Goal: Task Accomplishment & Management: Use online tool/utility

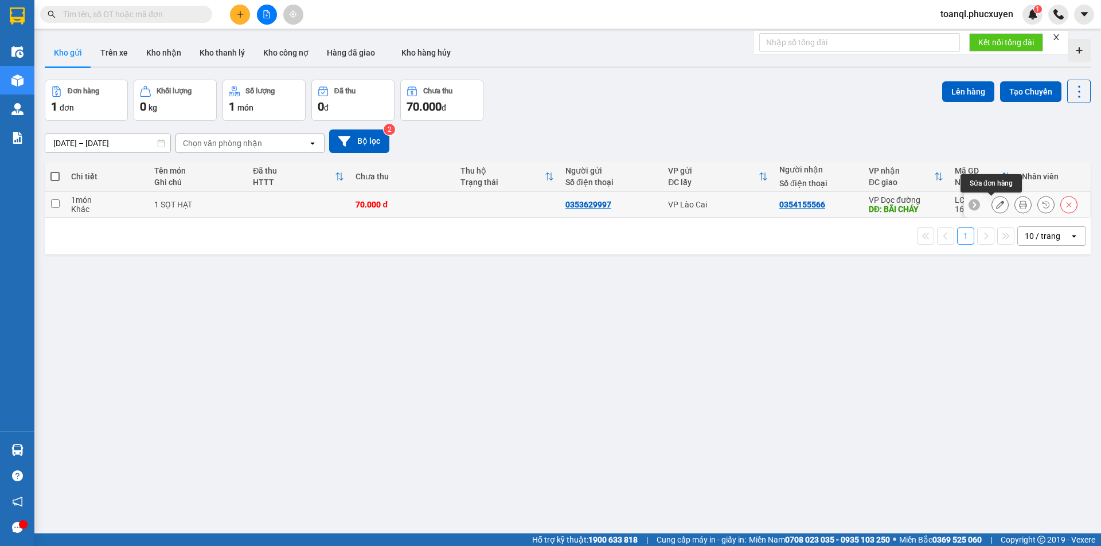
click at [996, 202] on icon at bounding box center [1000, 205] width 8 height 8
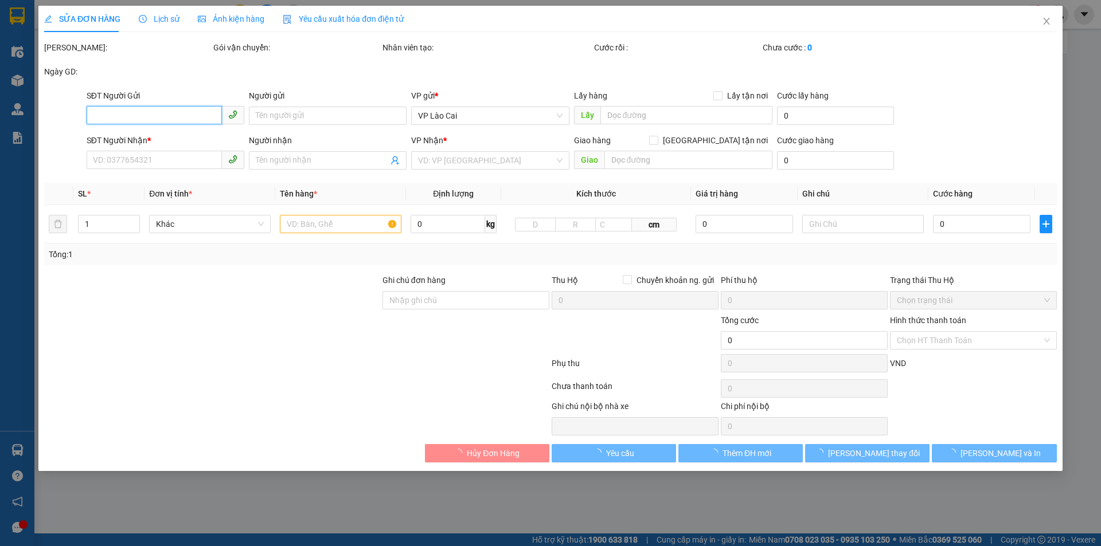
type input "0353629997"
type input "0354155566"
type input "BÃI CHÁY"
type input "70.000"
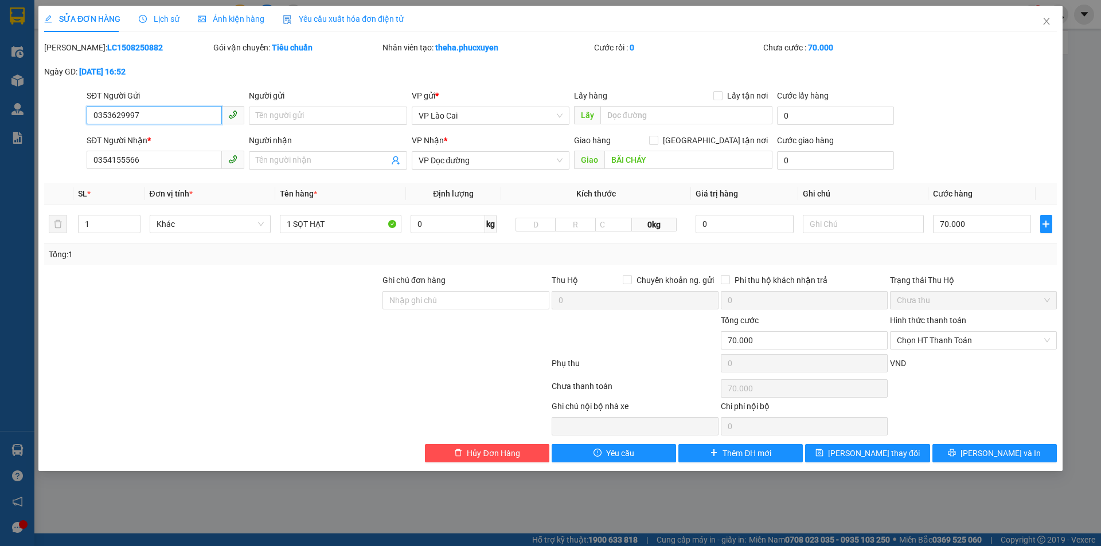
drag, startPoint x: 158, startPoint y: 118, endPoint x: 50, endPoint y: 124, distance: 107.4
click at [50, 124] on div "SĐT Người Gửi 0353629997 0353629997 Người gửi Tên người gửi VP gửi * VP Lào Cai…" at bounding box center [550, 109] width 1015 height 40
drag, startPoint x: 120, startPoint y: 163, endPoint x: 77, endPoint y: 169, distance: 43.3
click at [77, 169] on div "SĐT Người Nhận * 0354155566 0354155566 Người nhận Tên người nhận VP Nhận * VP D…" at bounding box center [550, 154] width 1015 height 40
click at [1042, 19] on icon "close" at bounding box center [1046, 21] width 9 height 9
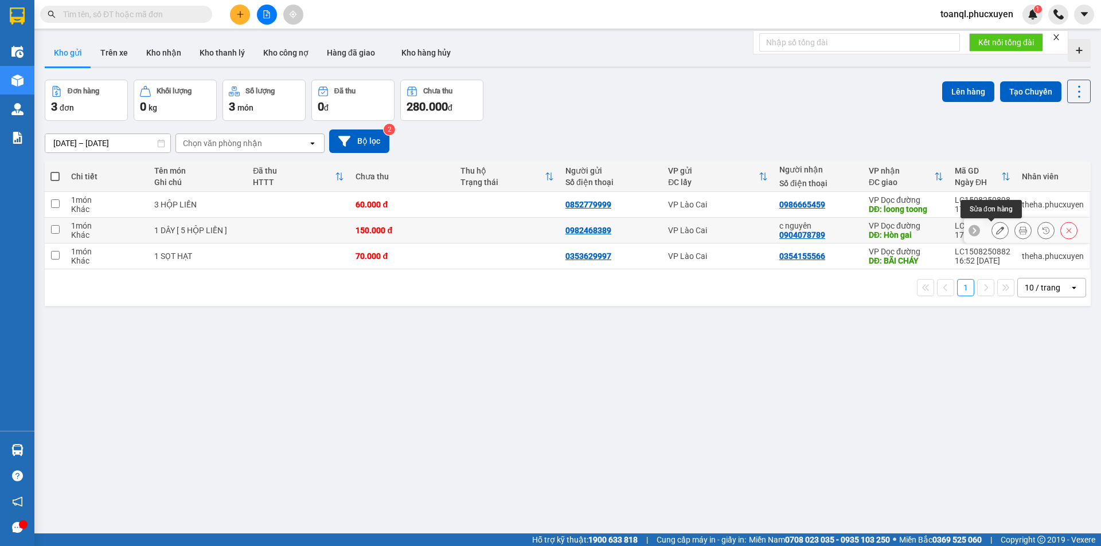
click at [992, 234] on button at bounding box center [1000, 231] width 16 height 20
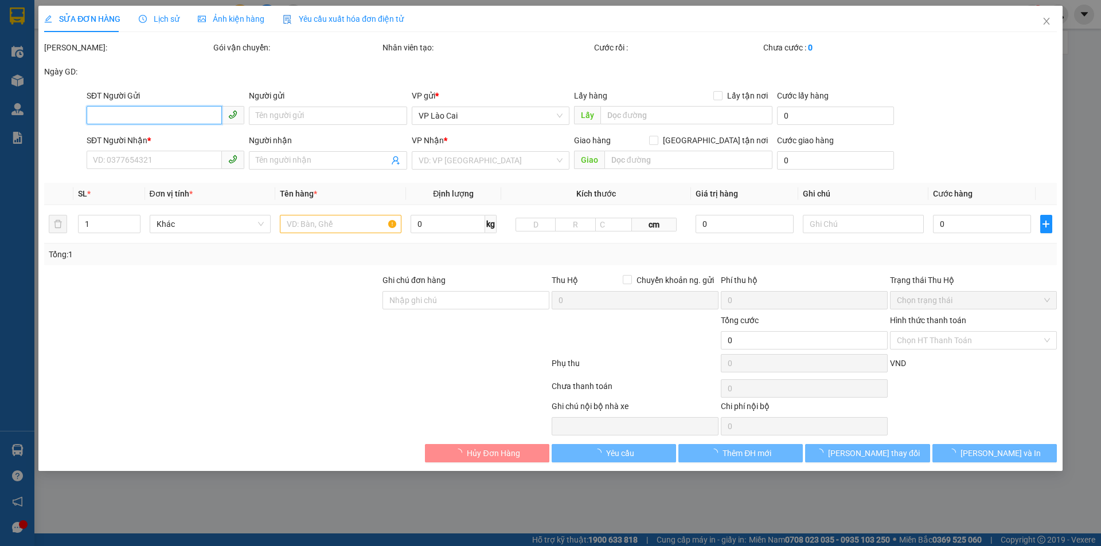
type input "0982468389"
type input "0904078789"
type input "c nguyên"
type input "Hòn gai"
type input "150.000"
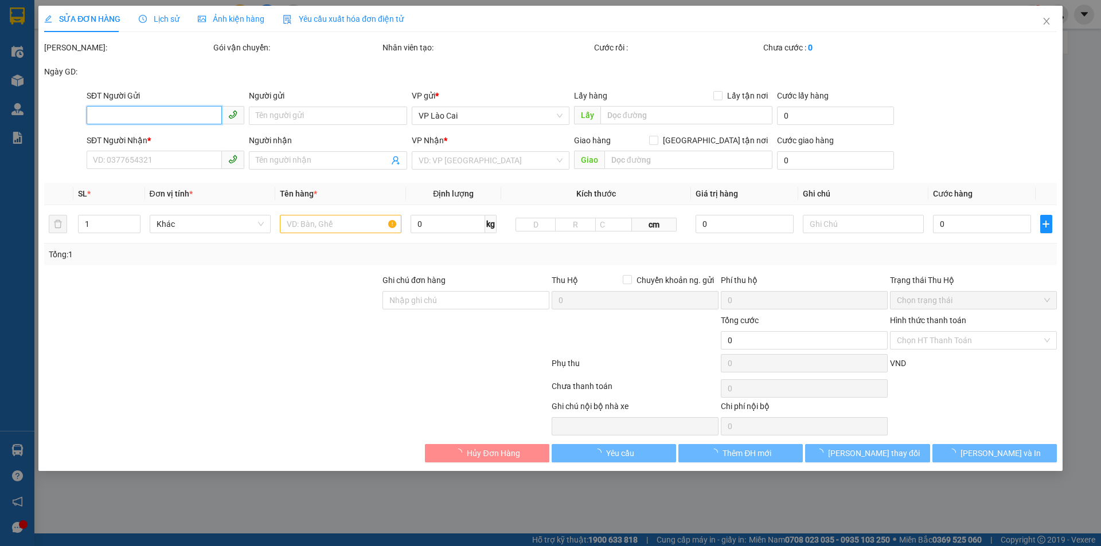
type input "150.000"
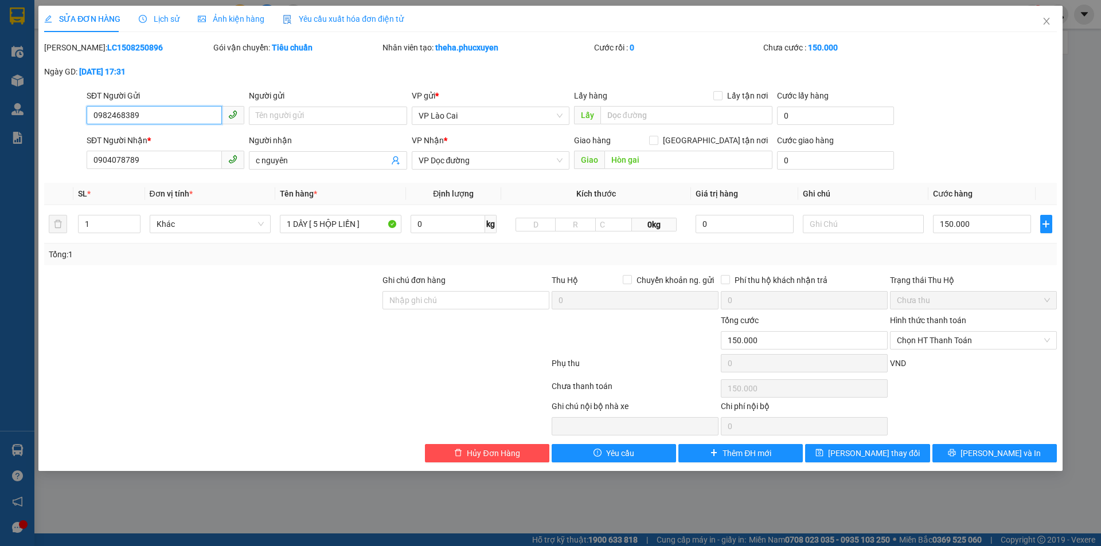
drag, startPoint x: 167, startPoint y: 119, endPoint x: 59, endPoint y: 123, distance: 108.4
click at [59, 123] on div "SĐT Người Gửi 0982468389 0982468389 Người gửi Tên người gửi VP gửi * VP Lào Cai…" at bounding box center [550, 109] width 1015 height 40
drag, startPoint x: 150, startPoint y: 157, endPoint x: 37, endPoint y: 173, distance: 114.6
click at [37, 173] on div "SỬA ĐƠN HÀNG Lịch sử Ảnh kiện hàng Yêu cầu xuất hóa đơn điện tử Total Paid Fee …" at bounding box center [550, 273] width 1101 height 546
click at [1047, 22] on icon "close" at bounding box center [1046, 21] width 9 height 9
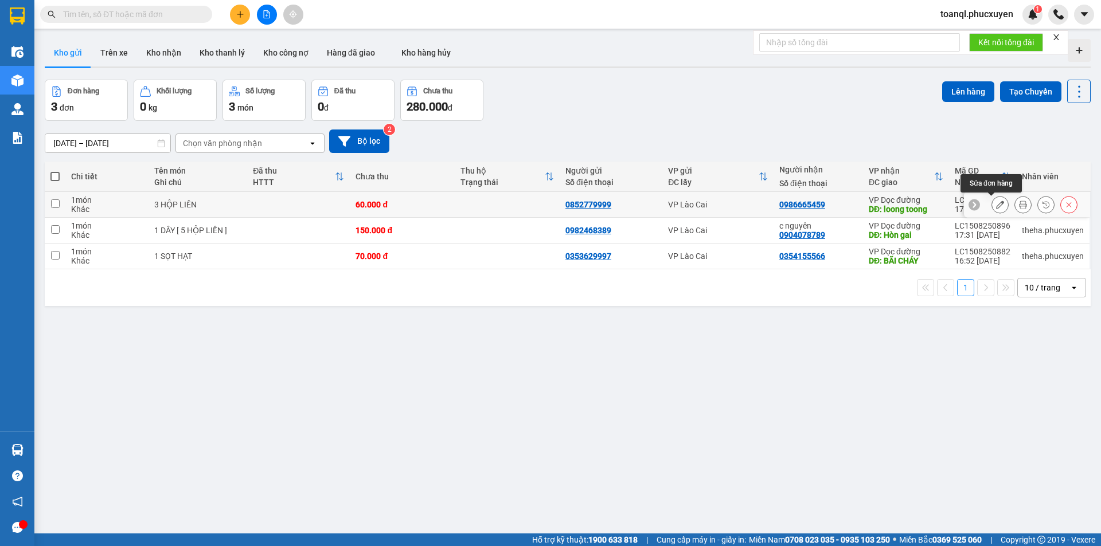
click at [998, 205] on button at bounding box center [1000, 205] width 16 height 20
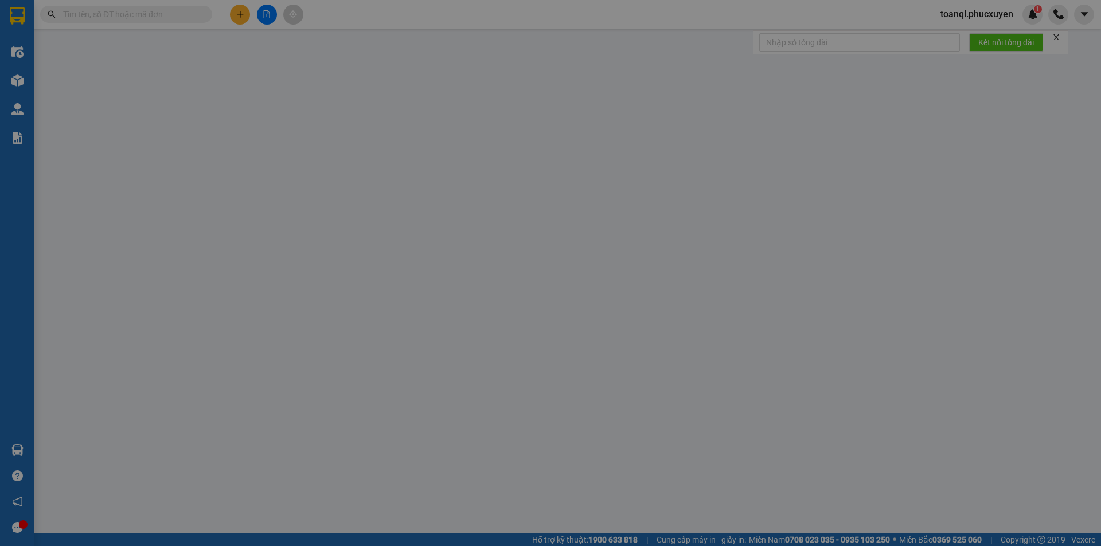
type input "0852779999"
type input "0986665459"
type input "loong toong"
type input "60.000"
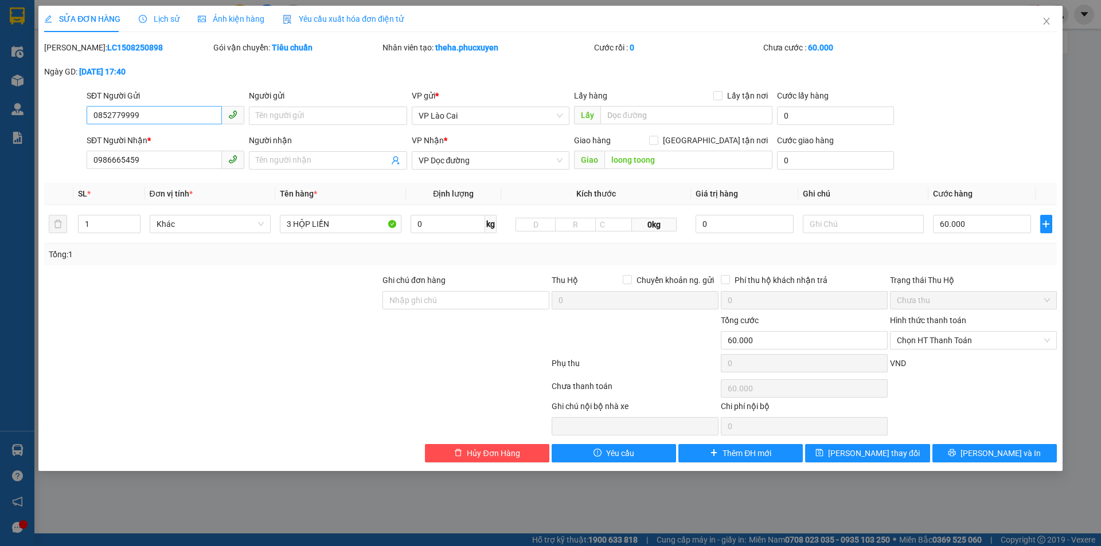
drag, startPoint x: 147, startPoint y: 103, endPoint x: 133, endPoint y: 114, distance: 17.5
click at [107, 112] on div "SĐT Người Gửi 0852779999" at bounding box center [166, 109] width 158 height 40
drag, startPoint x: 65, startPoint y: 130, endPoint x: 57, endPoint y: 131, distance: 7.5
click at [57, 131] on form "SĐT Người Gửi 0852779999 0852779999 Người gửi Tên người gửi VP gửi * VP Lào Cai…" at bounding box center [550, 131] width 1012 height 85
drag, startPoint x: 163, startPoint y: 166, endPoint x: 41, endPoint y: 170, distance: 122.1
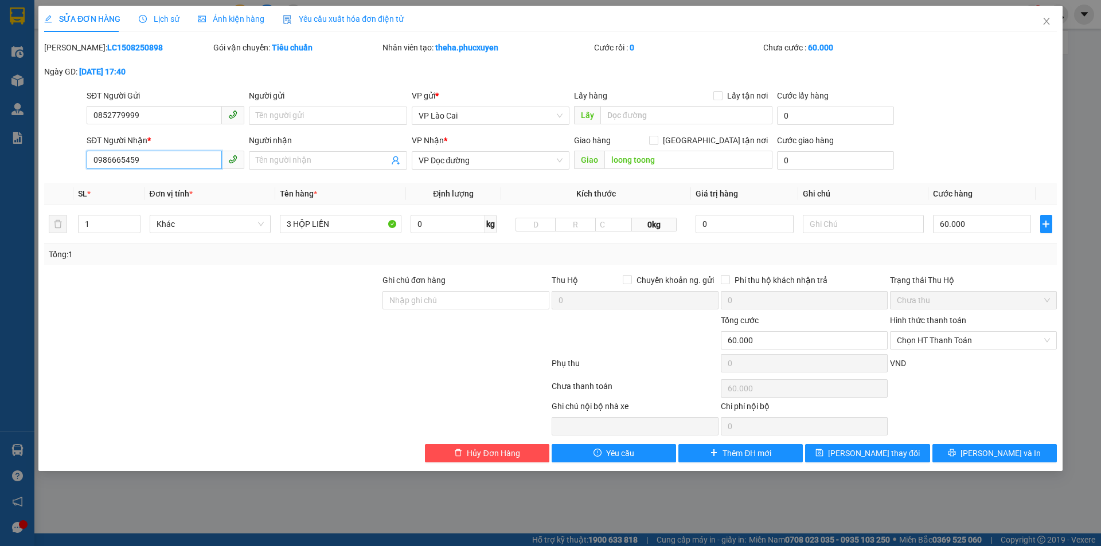
click at [39, 170] on div "SỬA ĐƠN HÀNG Lịch sử Ảnh kiện hàng Yêu cầu xuất hóa đơn điện tử Total Paid Fee …" at bounding box center [550, 238] width 1024 height 465
click at [1037, 13] on span "Close" at bounding box center [1046, 22] width 32 height 32
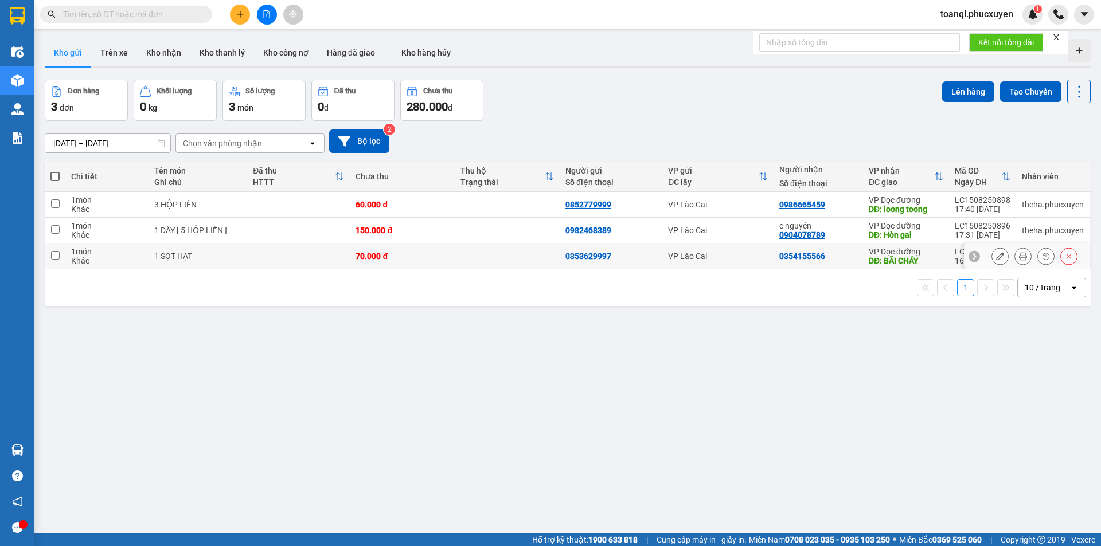
click at [409, 256] on div "70.000 đ" at bounding box center [401, 256] width 93 height 9
checkbox input "true"
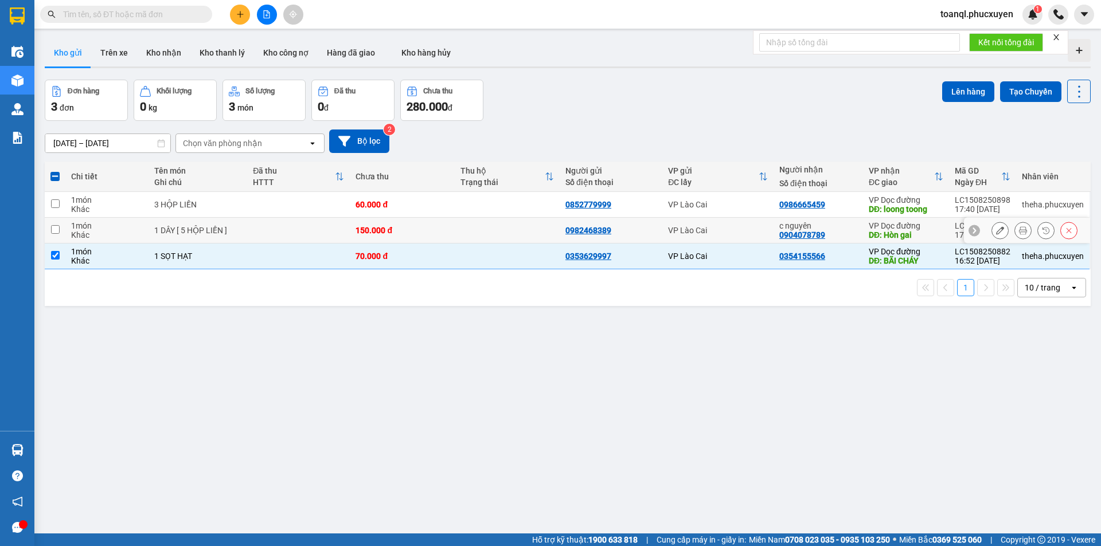
click at [408, 232] on div "150.000 đ" at bounding box center [401, 230] width 93 height 9
checkbox input "true"
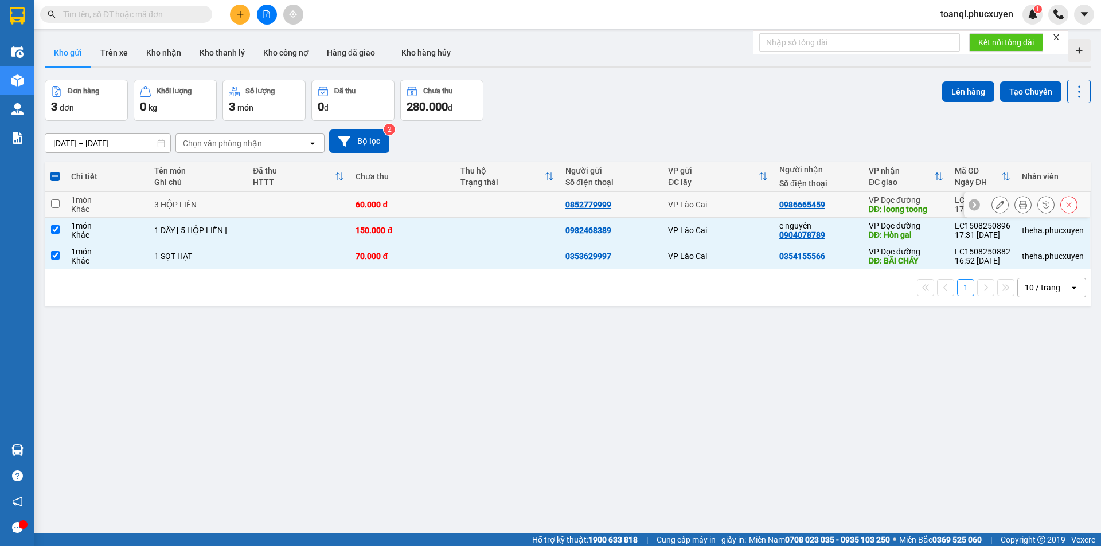
click at [400, 208] on div "60.000 đ" at bounding box center [401, 204] width 93 height 9
checkbox input "true"
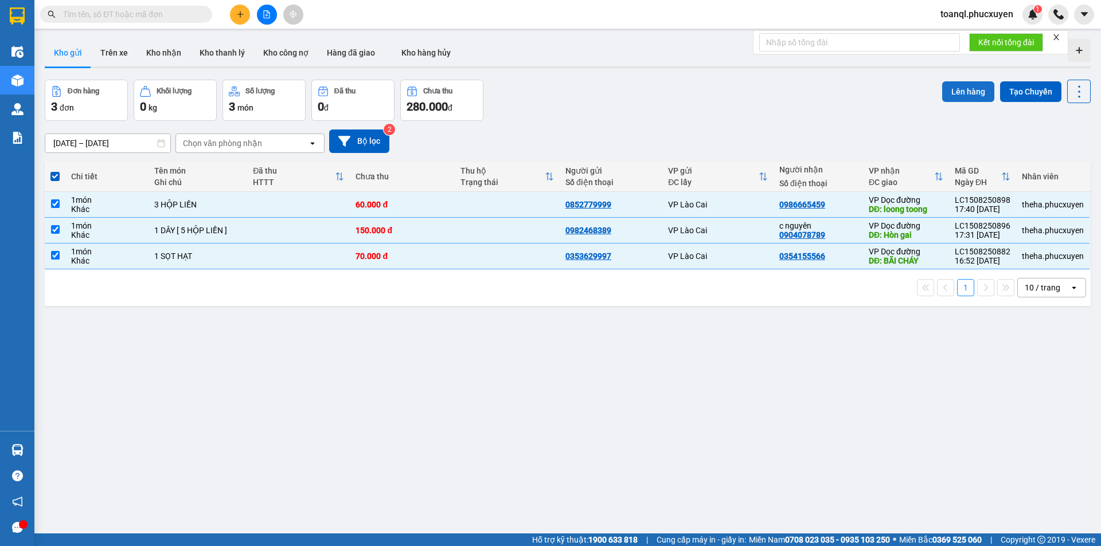
click at [974, 91] on button "Lên hàng" at bounding box center [968, 91] width 52 height 21
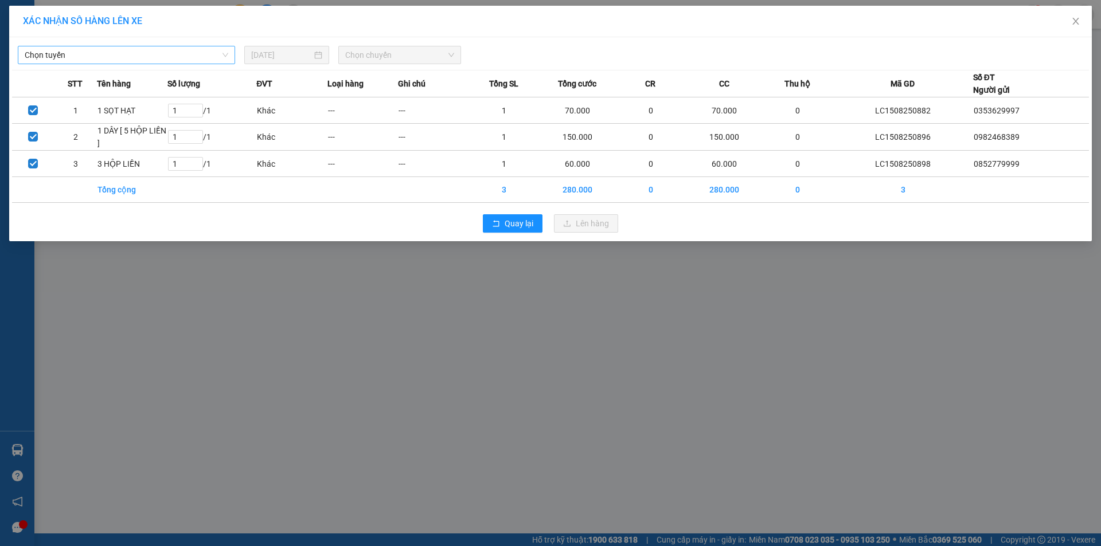
click at [78, 56] on span "Chọn tuyến" at bounding box center [126, 54] width 203 height 17
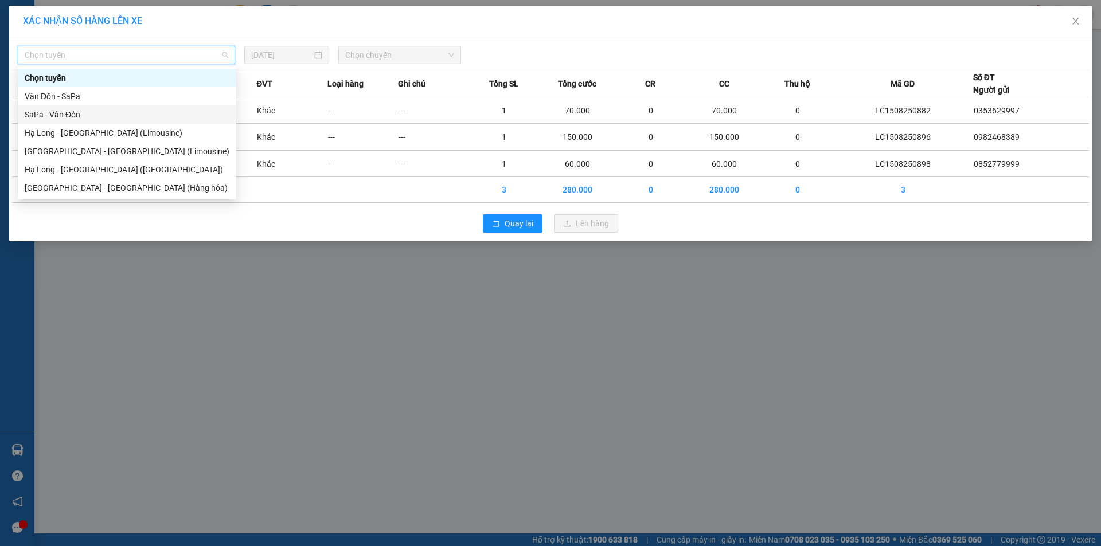
drag, startPoint x: 54, startPoint y: 115, endPoint x: 197, endPoint y: 79, distance: 146.5
click at [57, 115] on div "SaPa - Vân Đồn" at bounding box center [127, 114] width 205 height 13
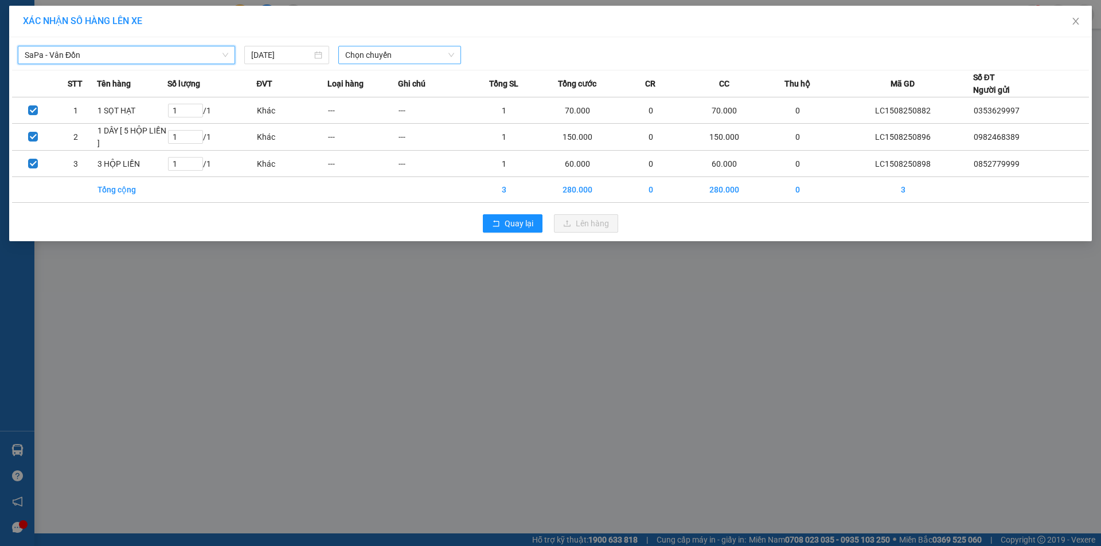
click at [413, 56] on span "Chọn chuyến" at bounding box center [399, 54] width 109 height 17
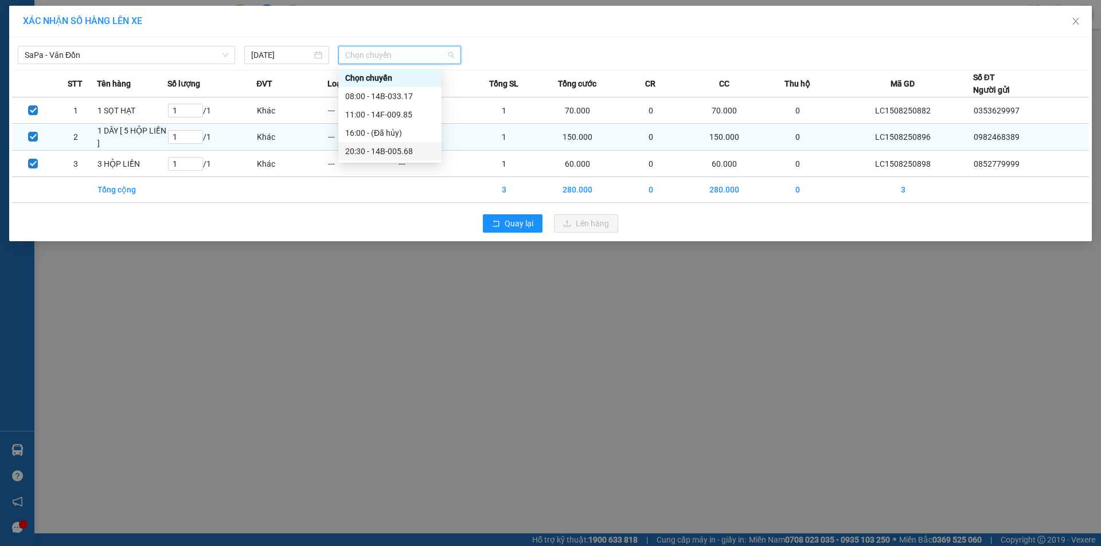
drag, startPoint x: 397, startPoint y: 150, endPoint x: 437, endPoint y: 144, distance: 40.5
click at [398, 149] on div "20:30 - 14B-005.68" at bounding box center [389, 151] width 89 height 13
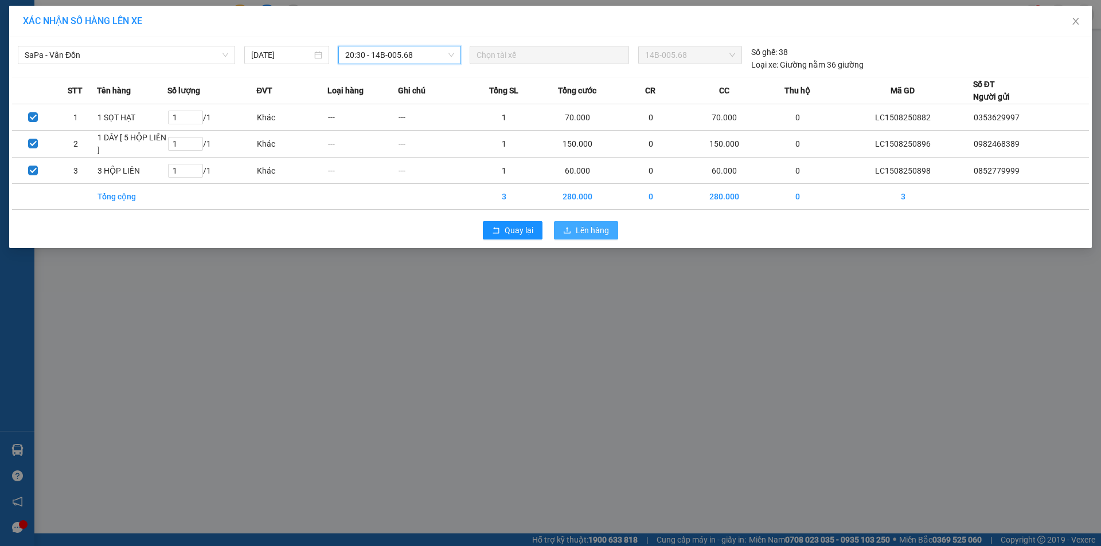
click at [594, 228] on span "Lên hàng" at bounding box center [592, 230] width 33 height 13
